Goal: Task Accomplishment & Management: Use online tool/utility

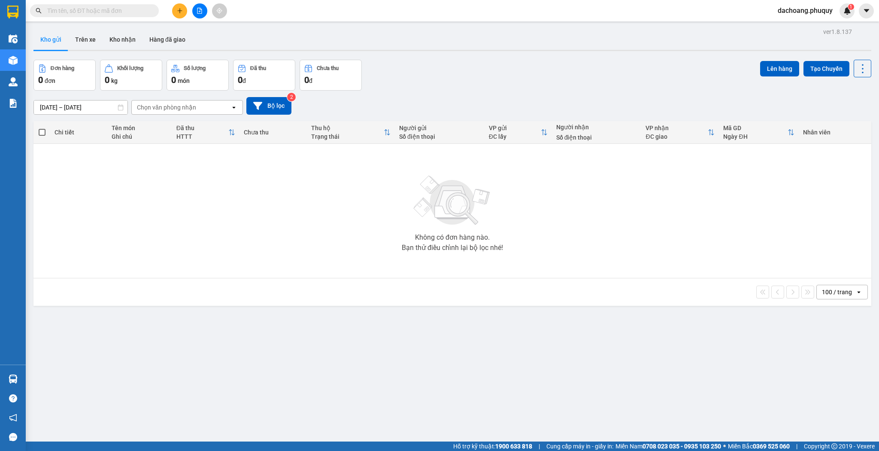
click at [177, 8] on icon "plus" at bounding box center [180, 11] width 6 height 6
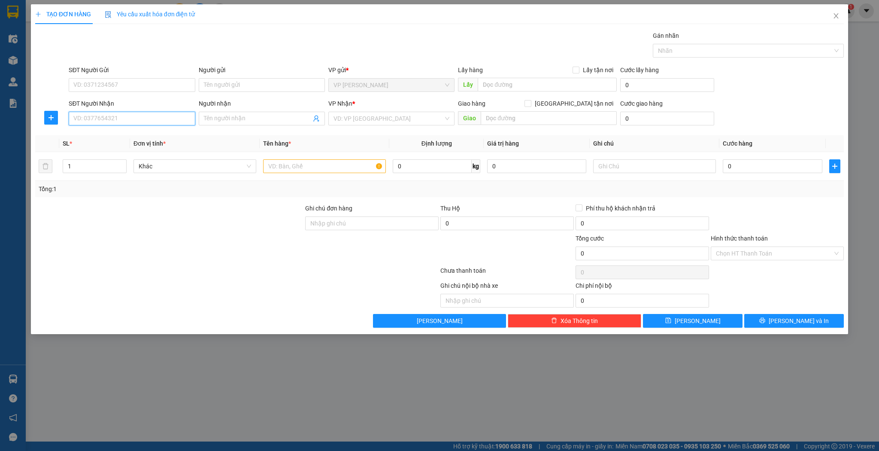
click at [185, 119] on input "SĐT Người Nhận" at bounding box center [132, 119] width 126 height 14
type input "0345779058"
click at [234, 121] on input "Người nhận" at bounding box center [257, 118] width 107 height 9
type input "c"
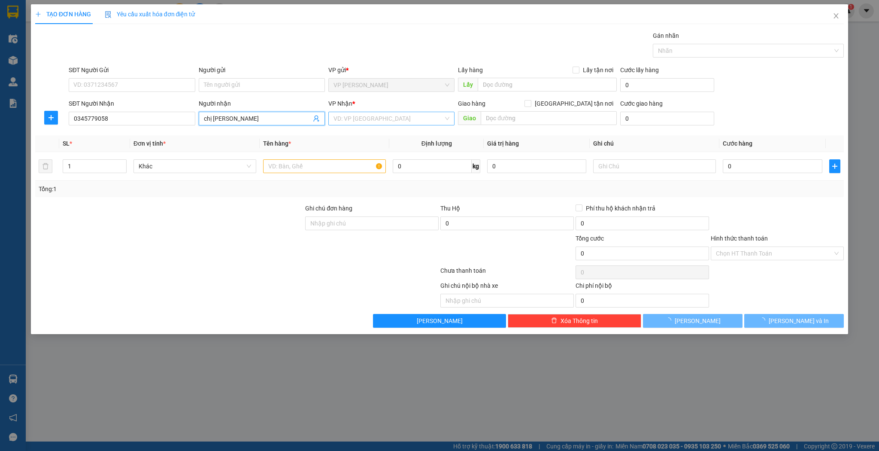
type input "chị [PERSON_NAME]"
click at [359, 119] on input "search" at bounding box center [388, 118] width 110 height 13
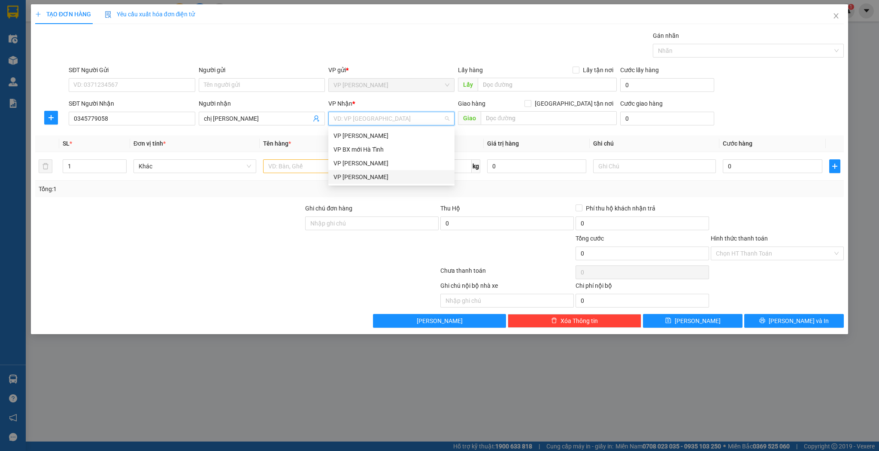
click at [347, 181] on div "VP [PERSON_NAME]" at bounding box center [391, 176] width 116 height 9
click at [90, 155] on td "1" at bounding box center [94, 166] width 71 height 29
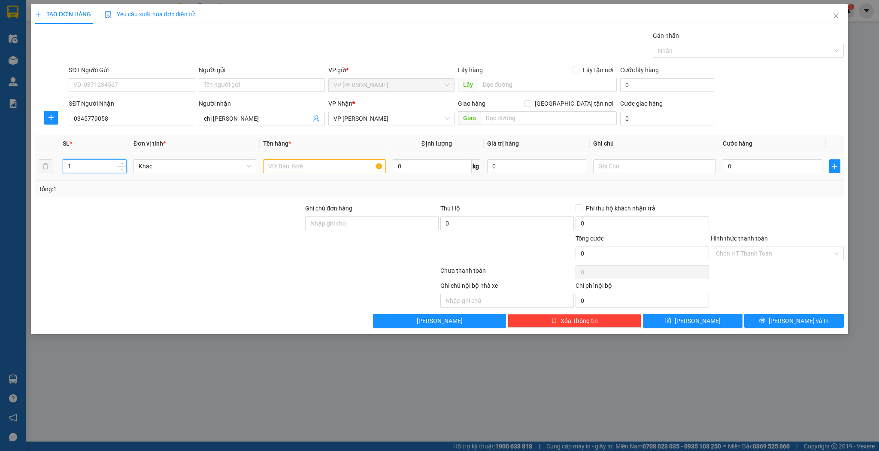
click at [91, 164] on input "1" at bounding box center [94, 166] width 63 height 13
click at [92, 164] on input "1" at bounding box center [94, 166] width 63 height 13
type input "2"
click at [317, 171] on input "text" at bounding box center [324, 166] width 123 height 14
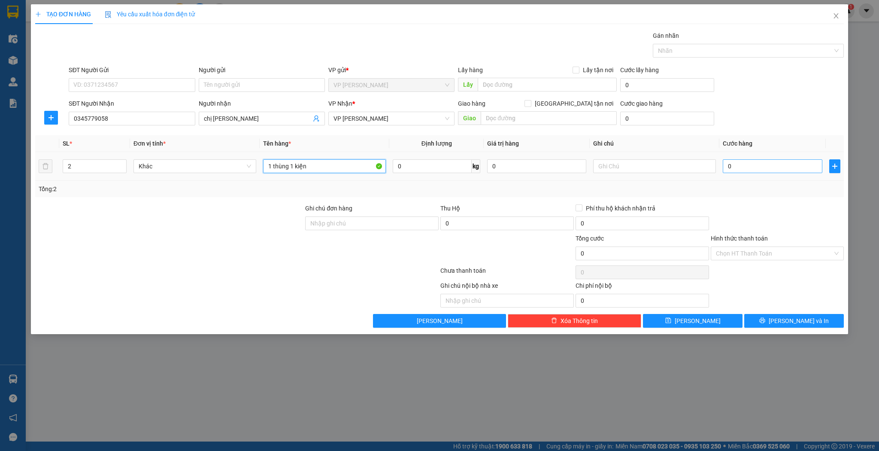
type input "1 thùng 1 kiện"
click at [736, 160] on input "0" at bounding box center [772, 166] width 99 height 14
type input "6"
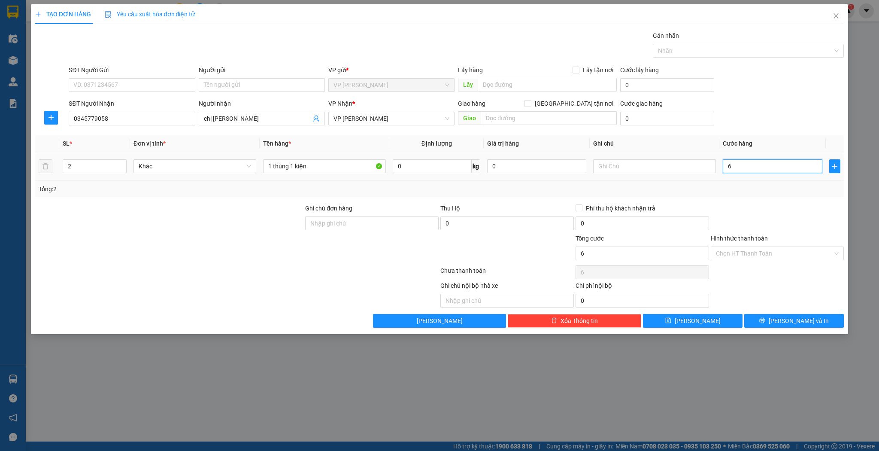
type input "60"
type input "60.000"
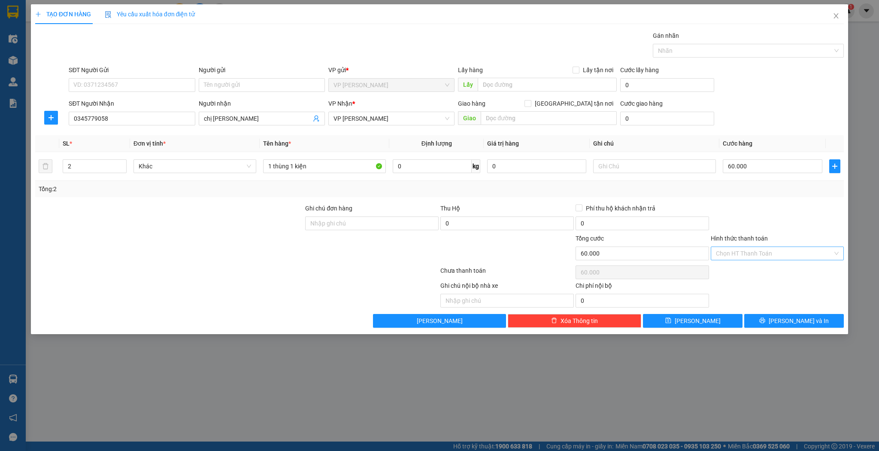
click at [751, 251] on input "Hình thức thanh toán" at bounding box center [774, 253] width 117 height 13
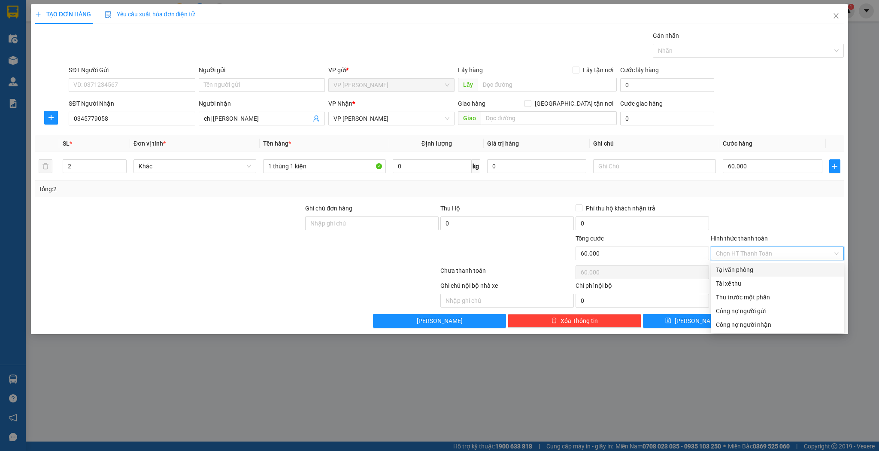
click at [744, 264] on div "Tại văn phòng" at bounding box center [777, 270] width 133 height 14
type input "0"
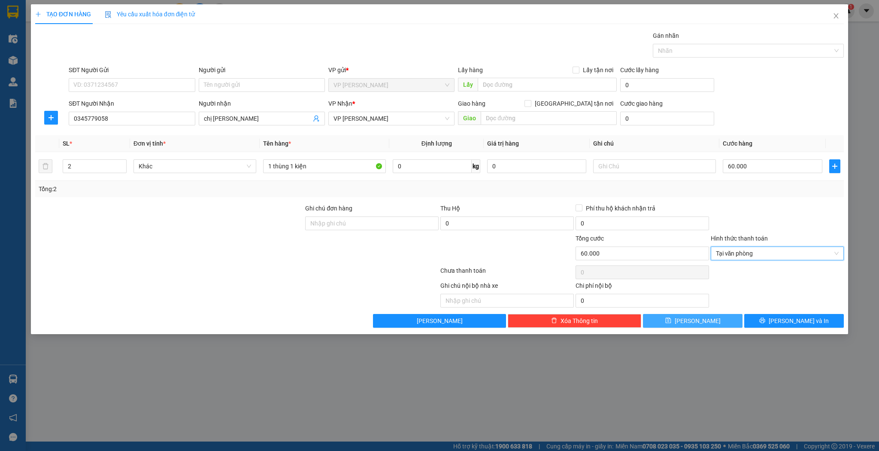
click at [671, 321] on icon "save" at bounding box center [668, 320] width 6 height 6
type input "1"
type input "0"
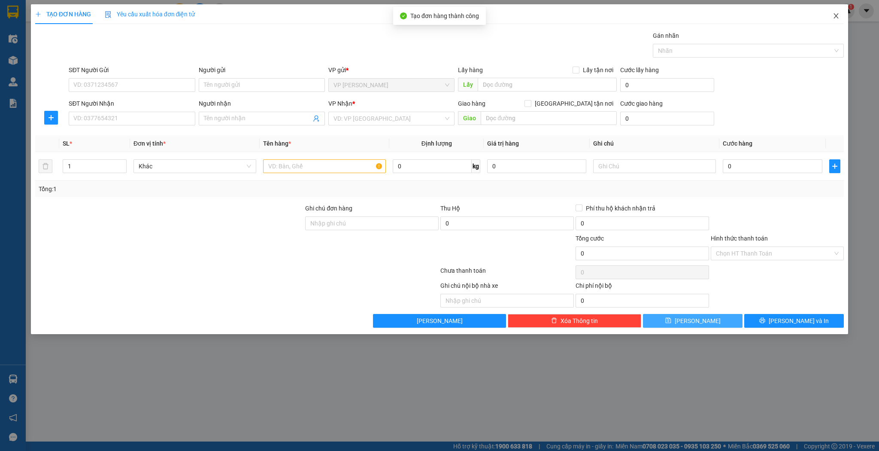
click at [836, 20] on span "Close" at bounding box center [836, 16] width 24 height 24
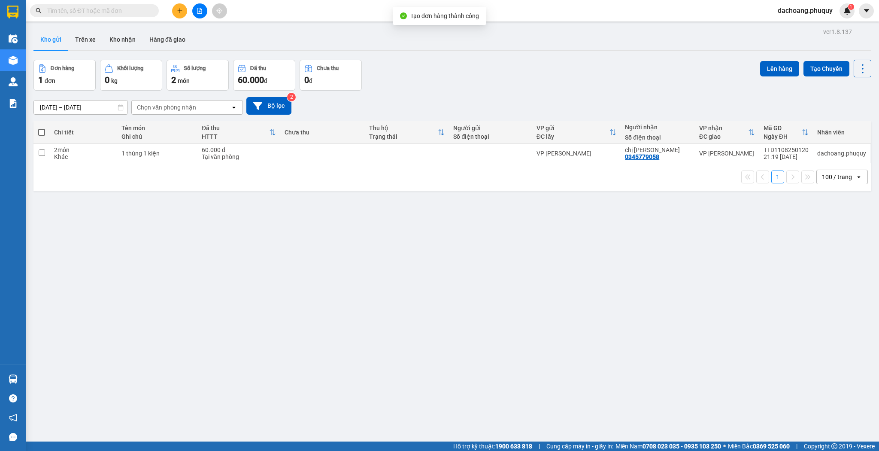
click at [49, 134] on th at bounding box center [41, 132] width 16 height 23
click at [41, 133] on span at bounding box center [41, 132] width 7 height 7
click at [42, 128] on input "checkbox" at bounding box center [42, 128] width 0 height 0
checkbox input "true"
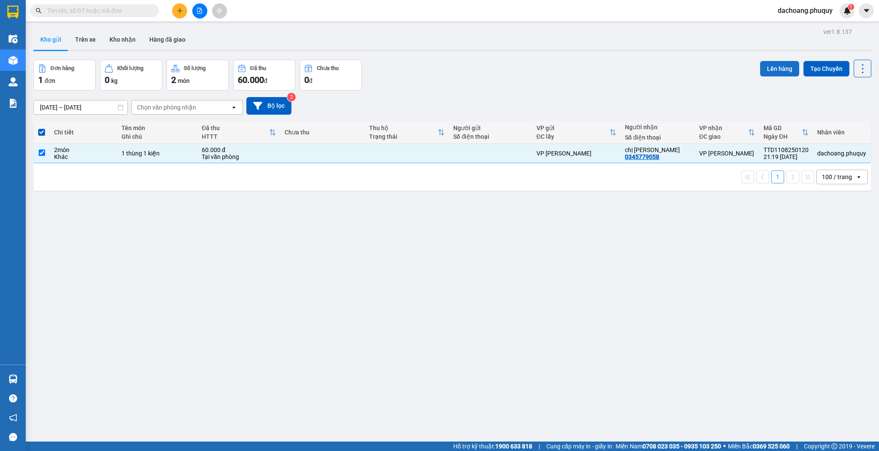
click at [763, 64] on button "Lên hàng" at bounding box center [779, 68] width 39 height 15
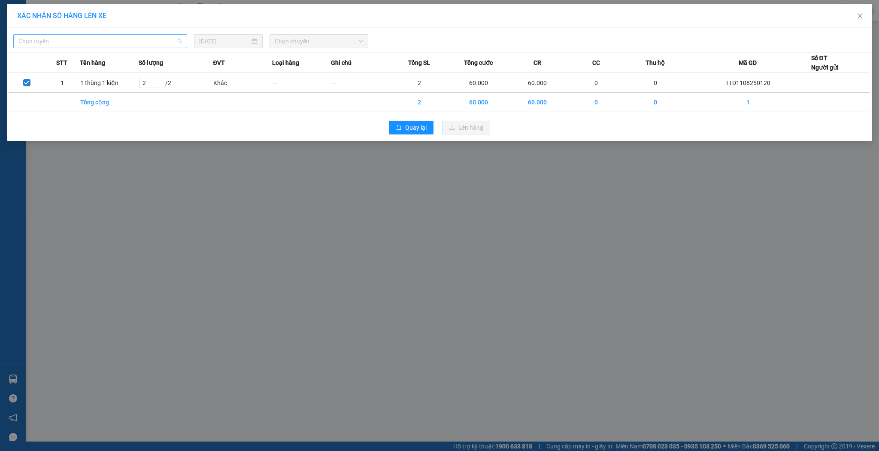
click at [170, 48] on div "Chọn tuyến" at bounding box center [100, 41] width 174 height 14
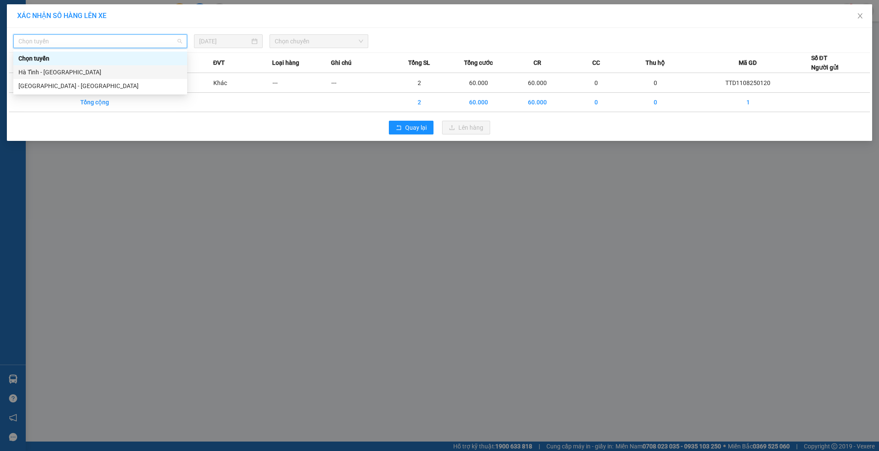
click at [108, 77] on div "Hà Tĩnh - [GEOGRAPHIC_DATA]" at bounding box center [100, 72] width 174 height 14
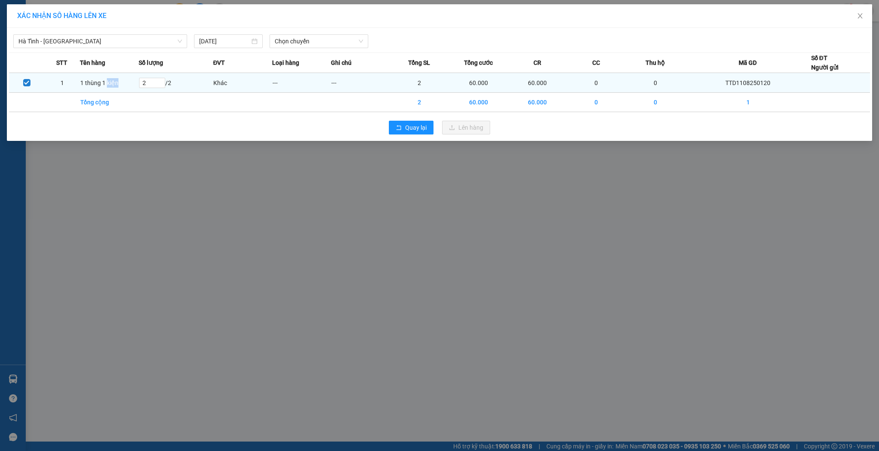
click at [108, 77] on td "1 thùng 1 kiện" at bounding box center [109, 83] width 59 height 20
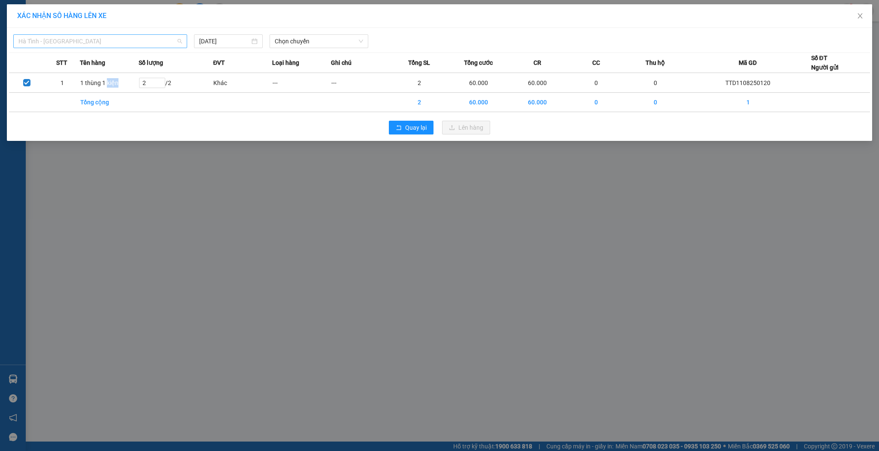
click at [121, 40] on span "Hà Tĩnh - [GEOGRAPHIC_DATA]" at bounding box center [100, 41] width 164 height 13
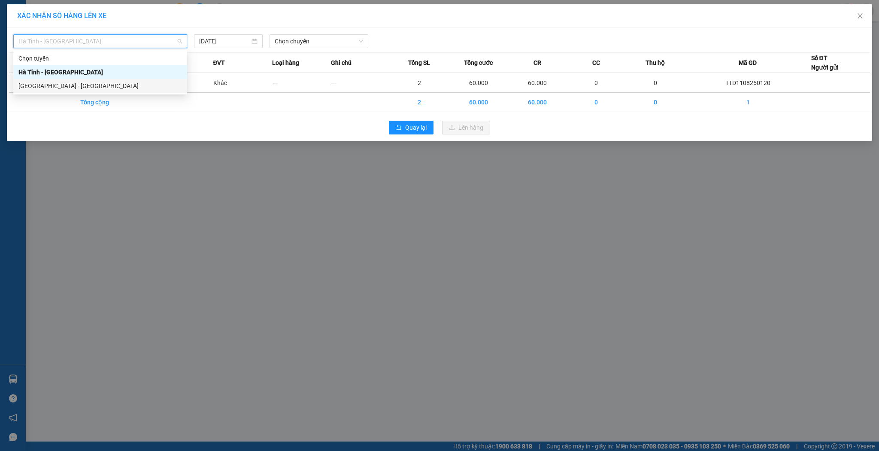
click at [80, 84] on div "[GEOGRAPHIC_DATA] - [GEOGRAPHIC_DATA]" at bounding box center [100, 85] width 164 height 9
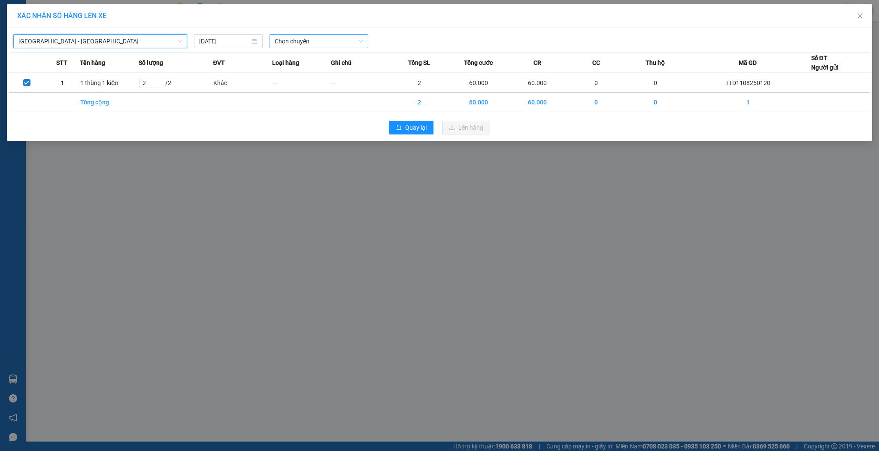
click at [306, 39] on span "Chọn chuyến" at bounding box center [319, 41] width 88 height 13
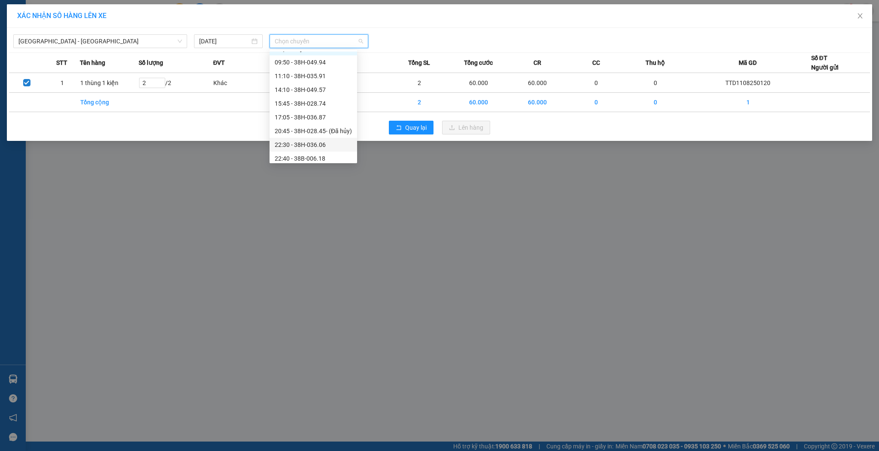
scroll to position [14, 0]
click at [316, 158] on div "22:40 - 38B-006.18" at bounding box center [313, 154] width 77 height 9
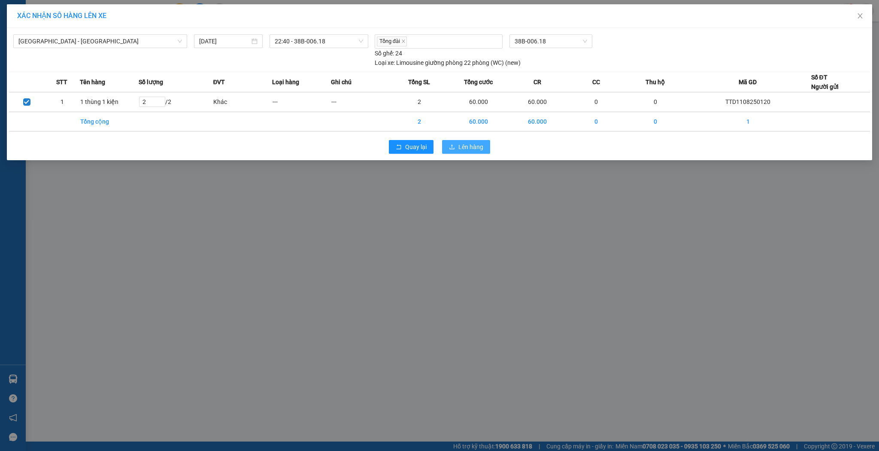
click at [455, 144] on button "Lên hàng" at bounding box center [466, 147] width 48 height 14
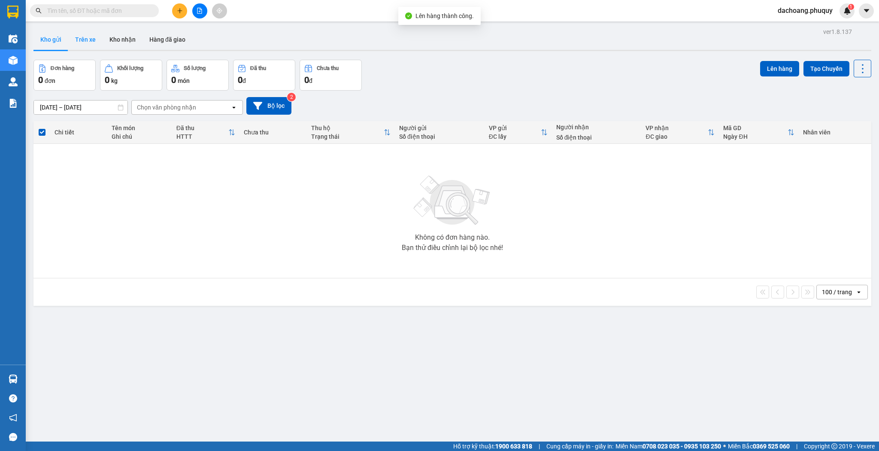
click at [88, 36] on button "Trên xe" at bounding box center [85, 39] width 34 height 21
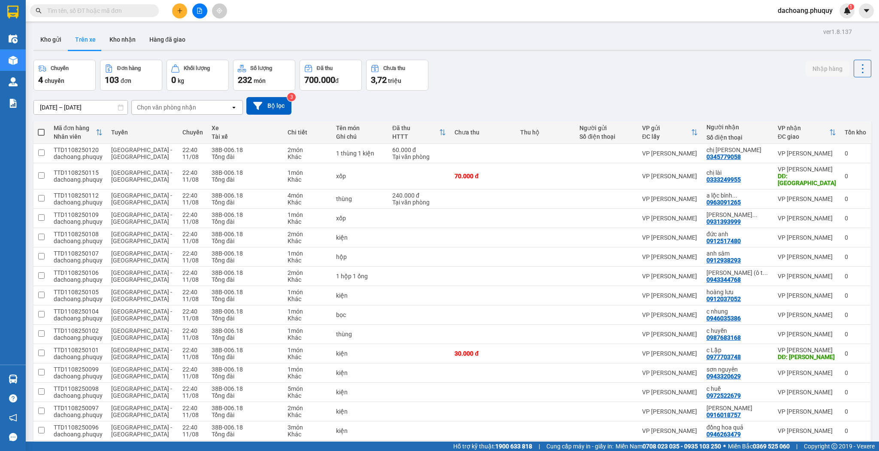
scroll to position [2, 0]
